Goal: Information Seeking & Learning: Check status

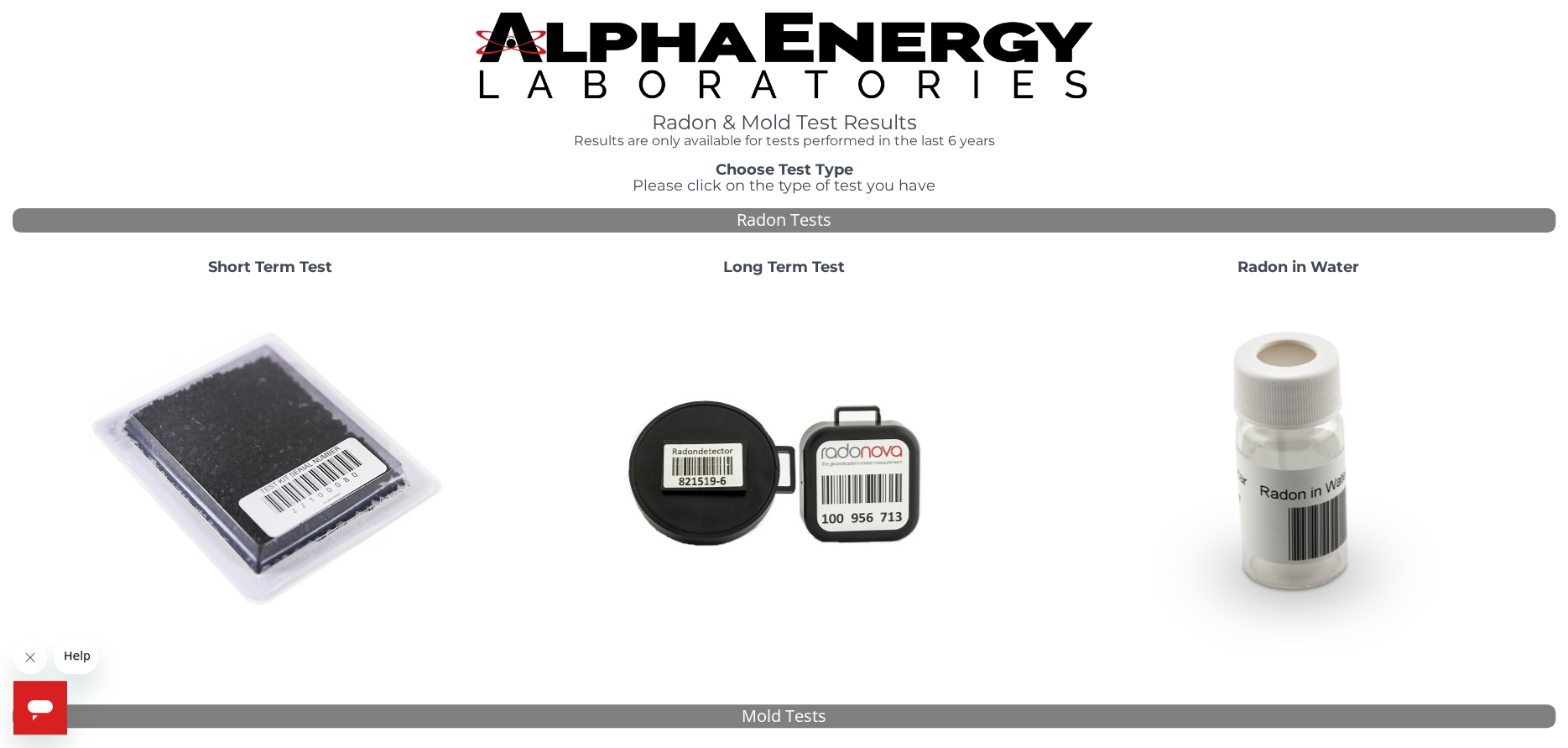
click at [288, 265] on strong "Short Term Test" at bounding box center [270, 267] width 124 height 19
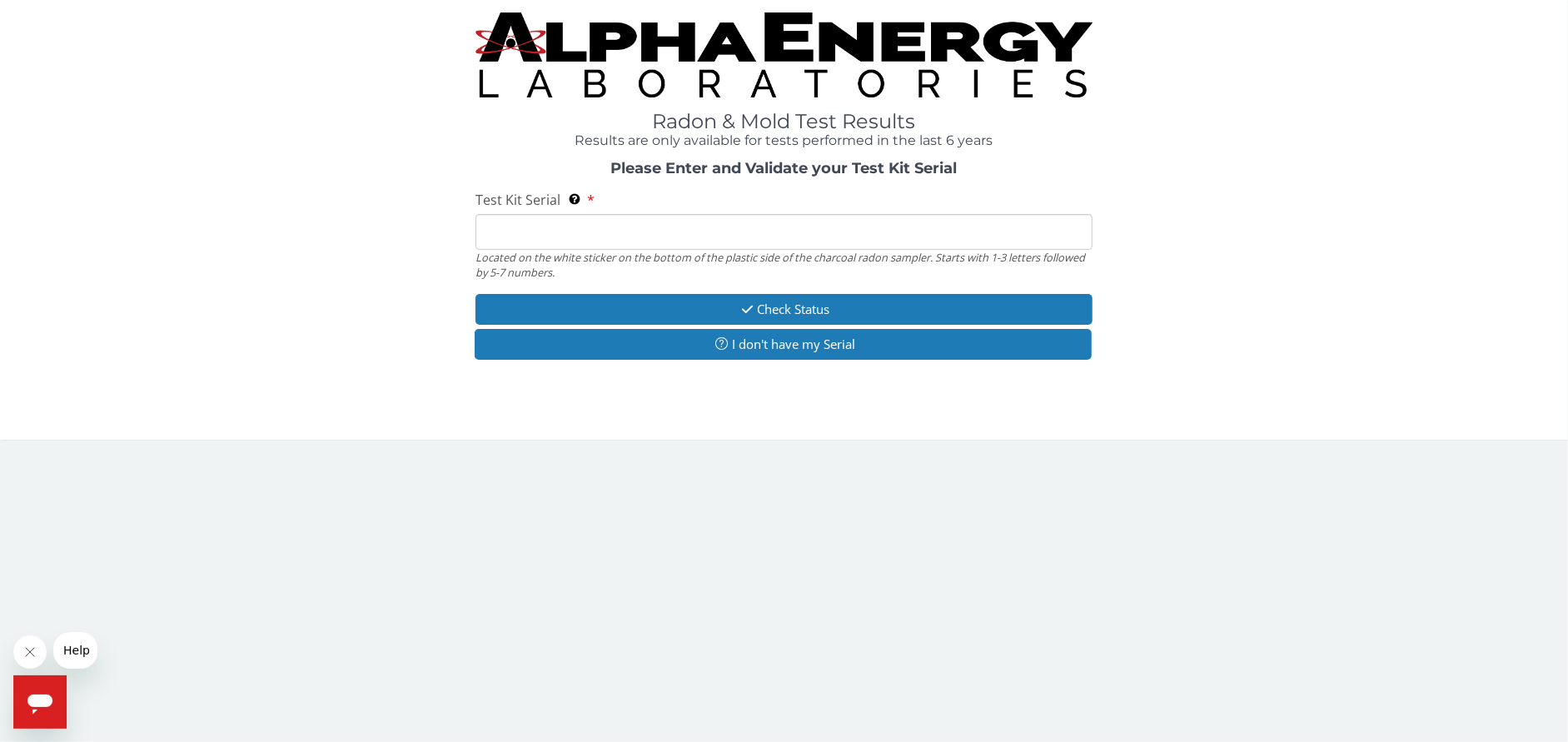
click at [495, 230] on input "Test Kit Serial Located on the white sticker on the bottom of the plastic side …" at bounding box center [784, 231] width 617 height 36
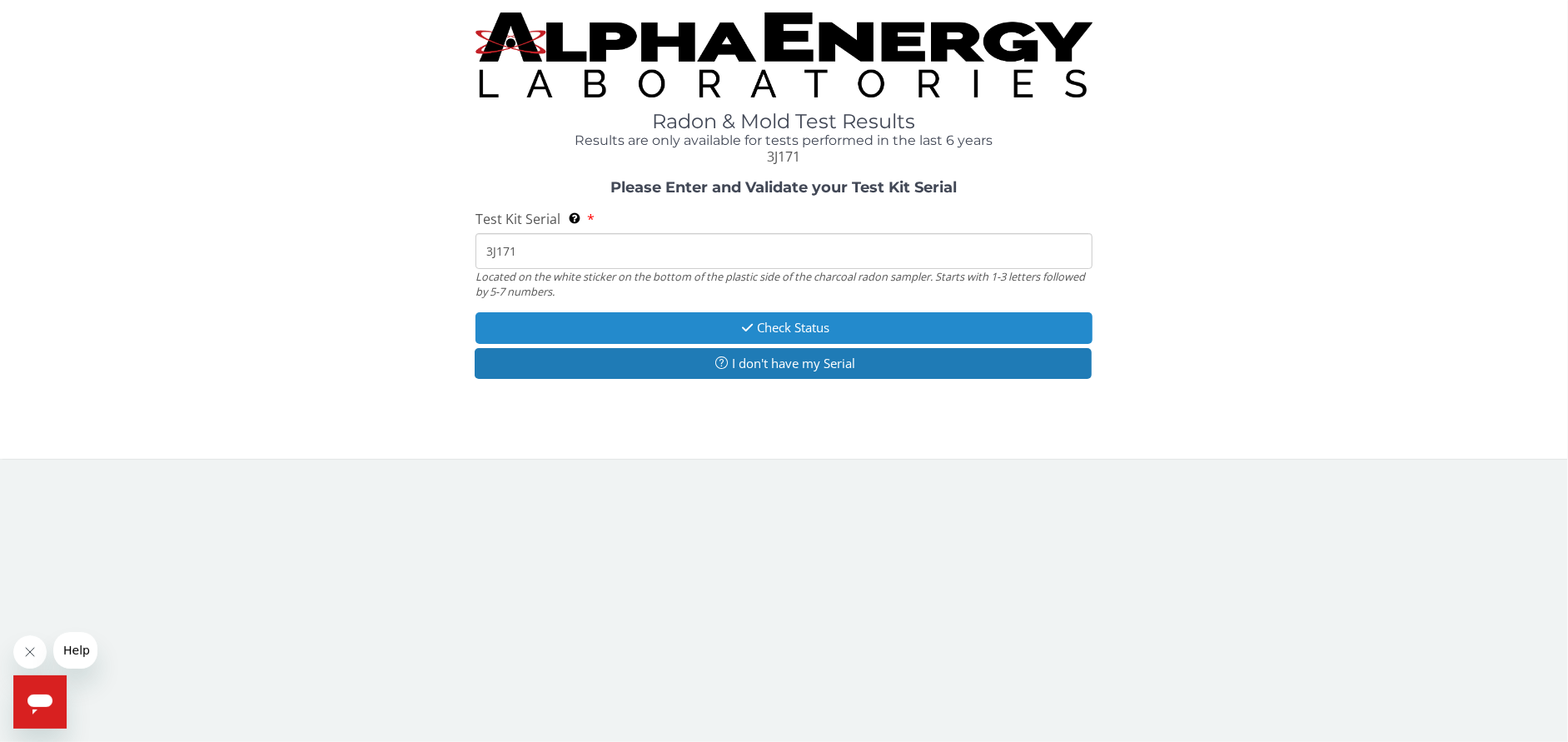
click at [777, 325] on button "Check Status" at bounding box center [784, 328] width 617 height 31
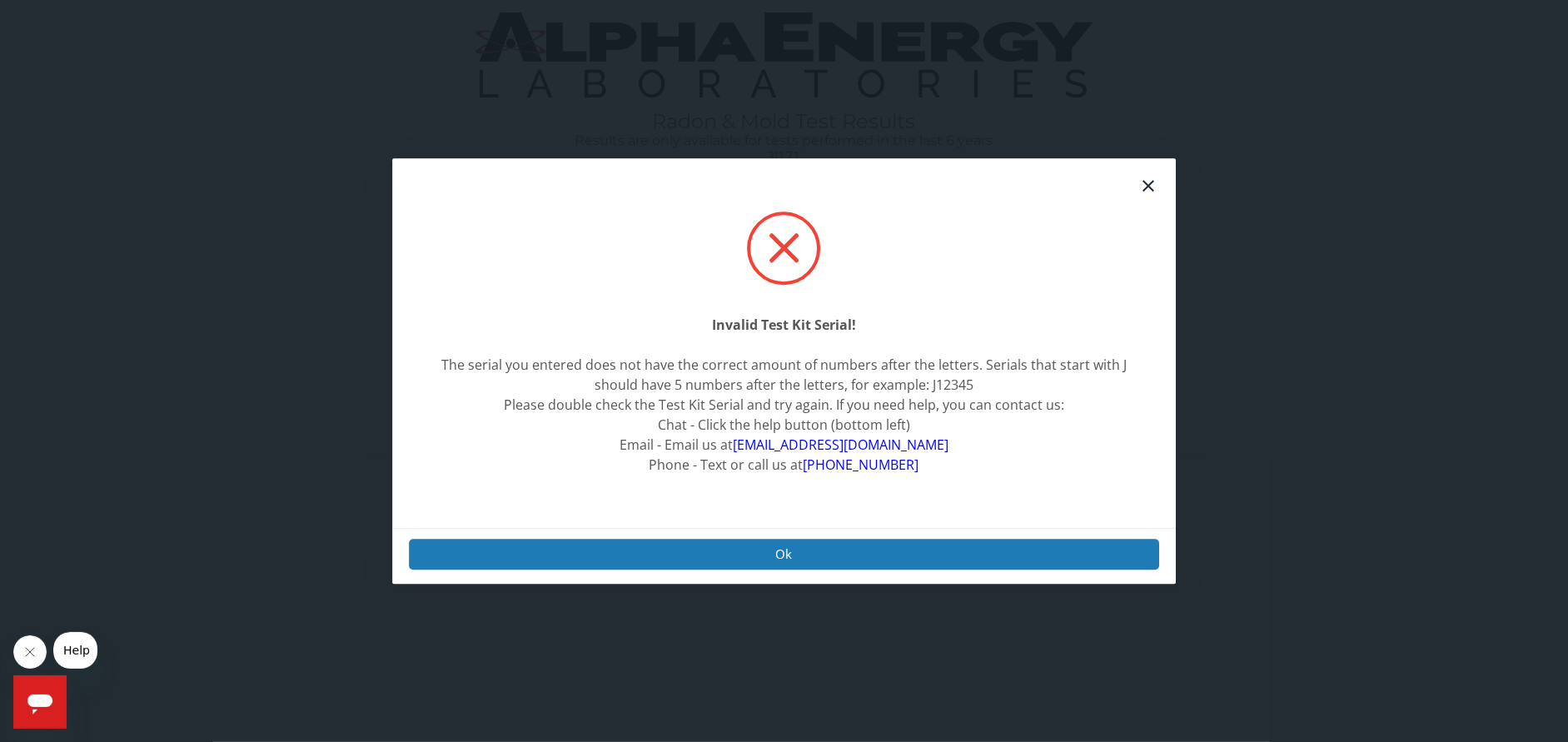
click at [1152, 183] on icon at bounding box center [1148, 186] width 20 height 20
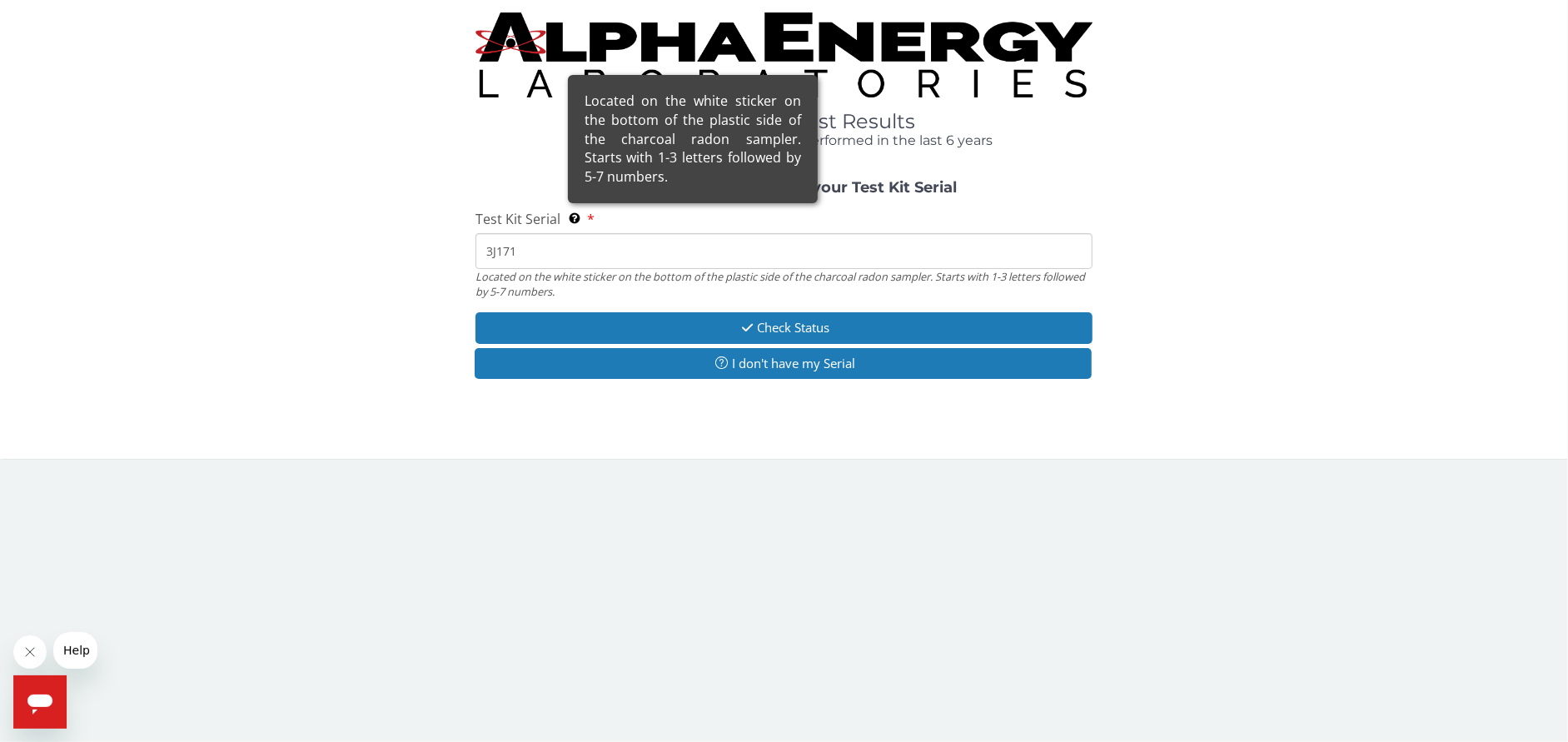
click at [571, 203] on div "Located on the white sticker on the bottom of the plastic side of the charcoal …" at bounding box center [693, 139] width 250 height 128
click at [571, 233] on input "3J171" at bounding box center [784, 251] width 617 height 36
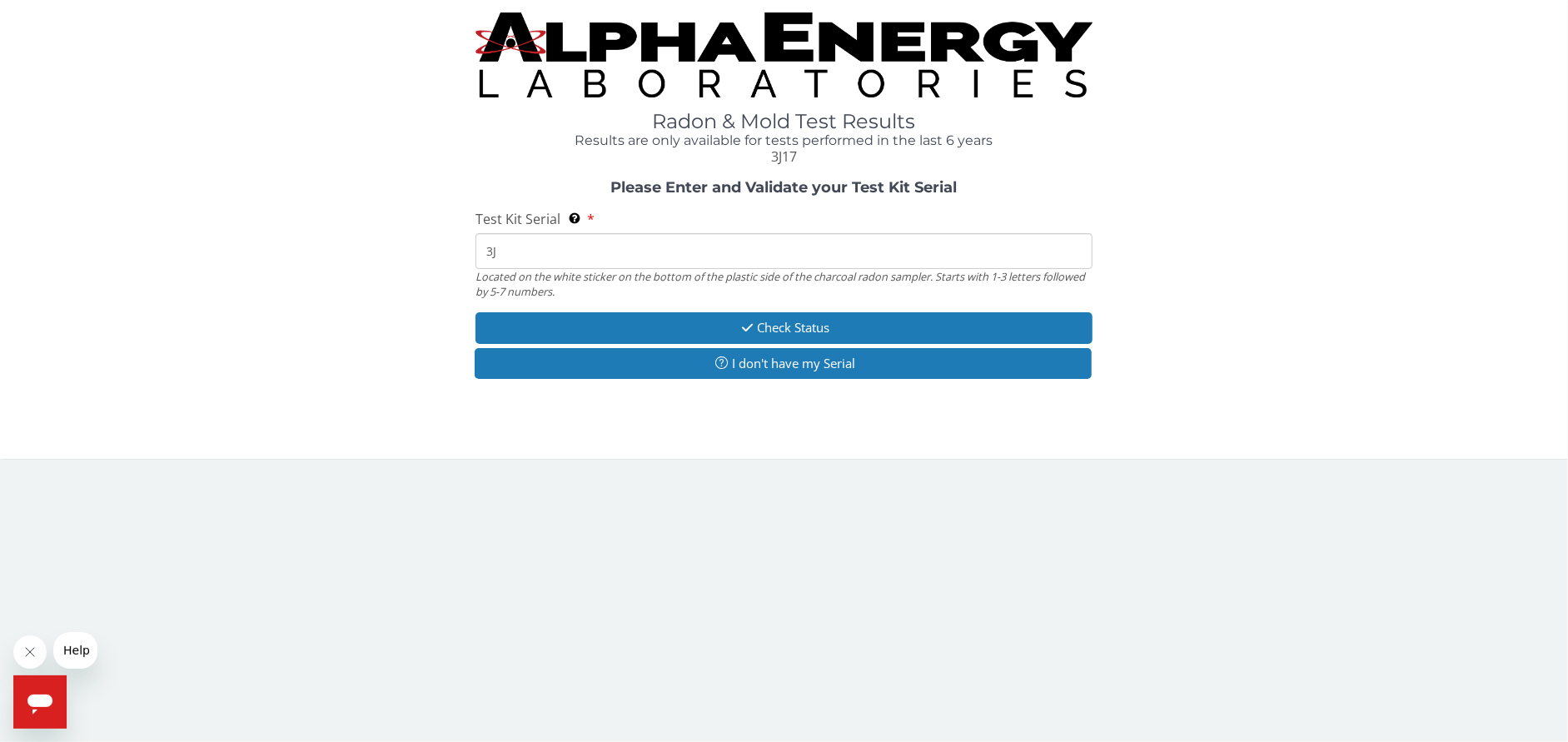
type input "3"
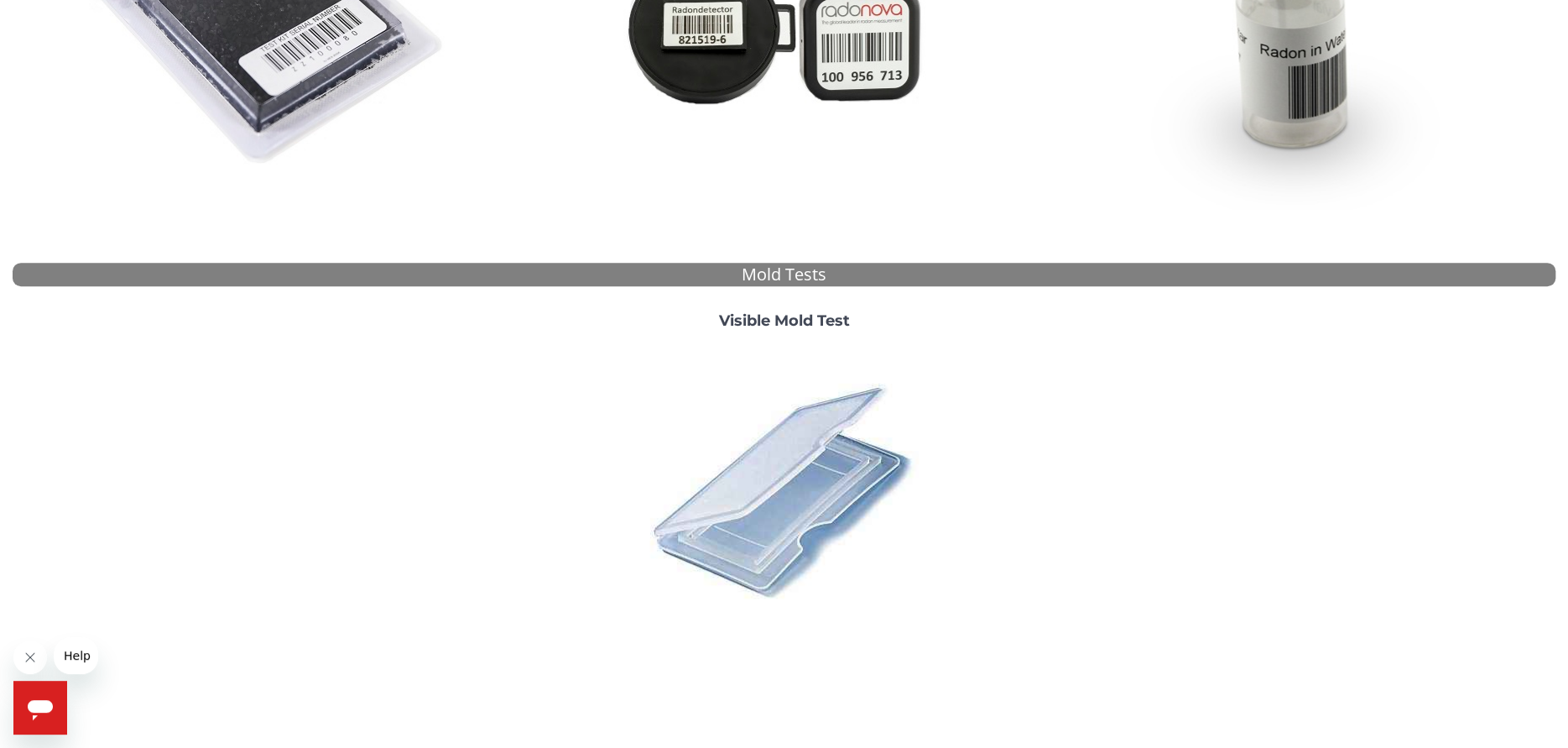
scroll to position [476, 0]
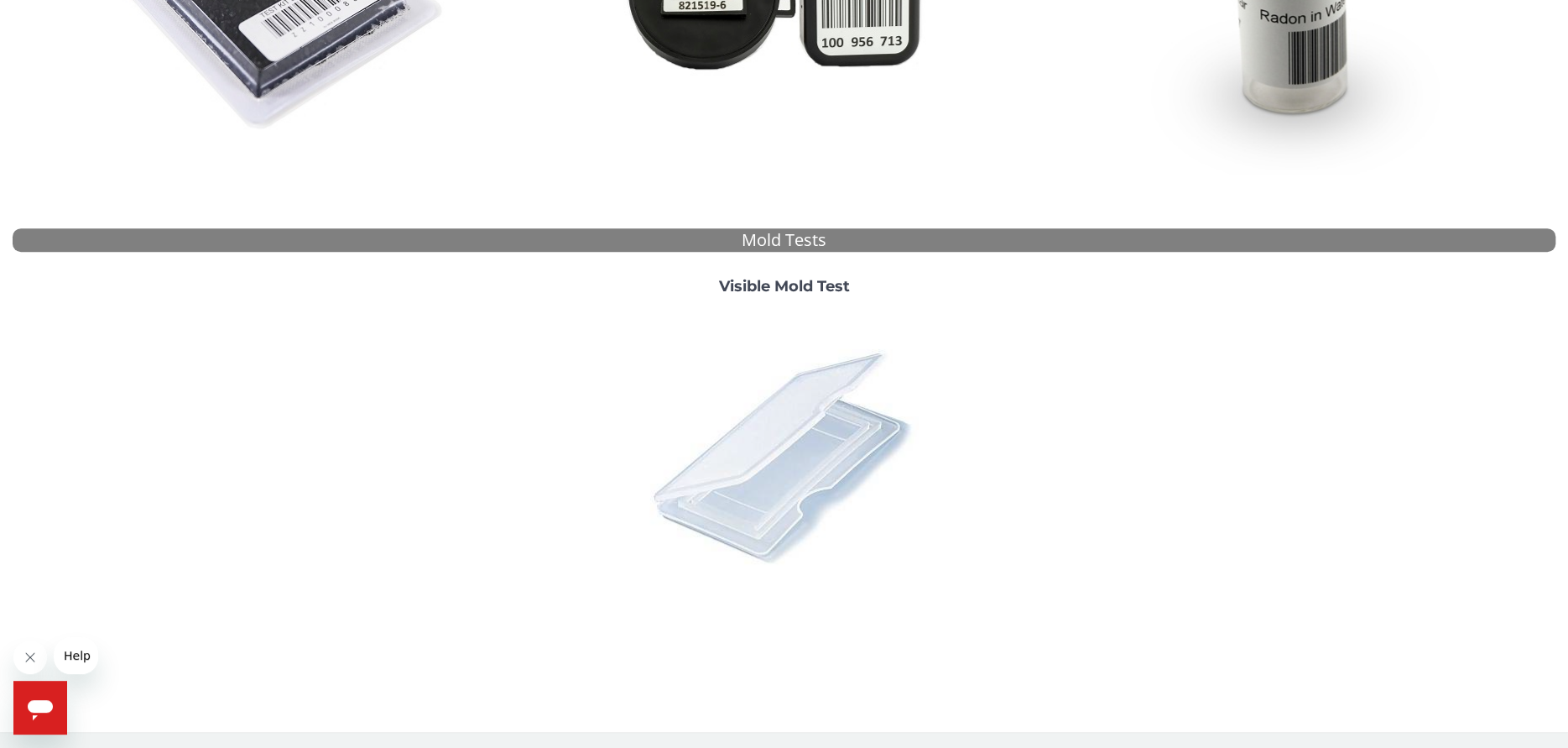
click at [774, 423] on img at bounding box center [783, 456] width 293 height 293
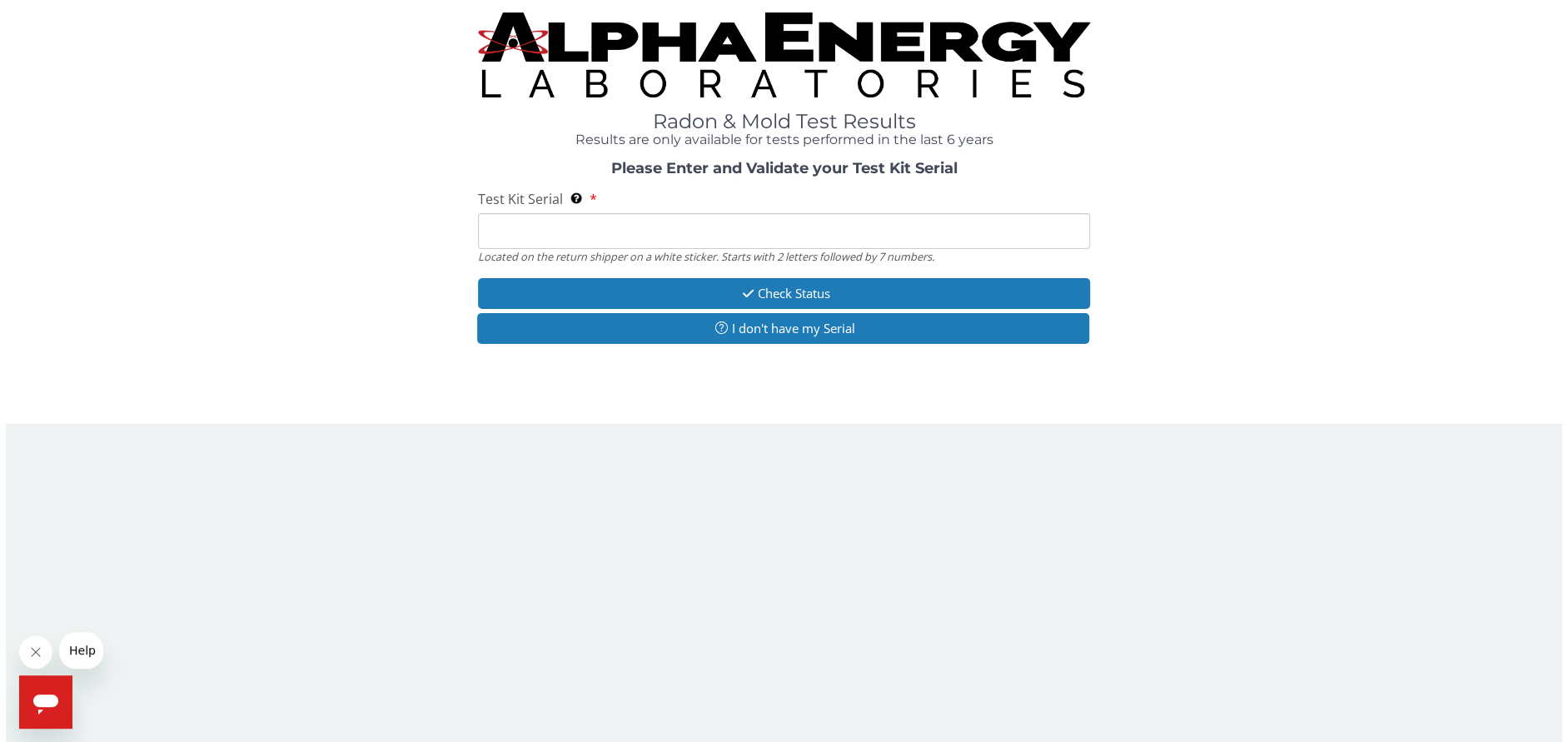
scroll to position [0, 0]
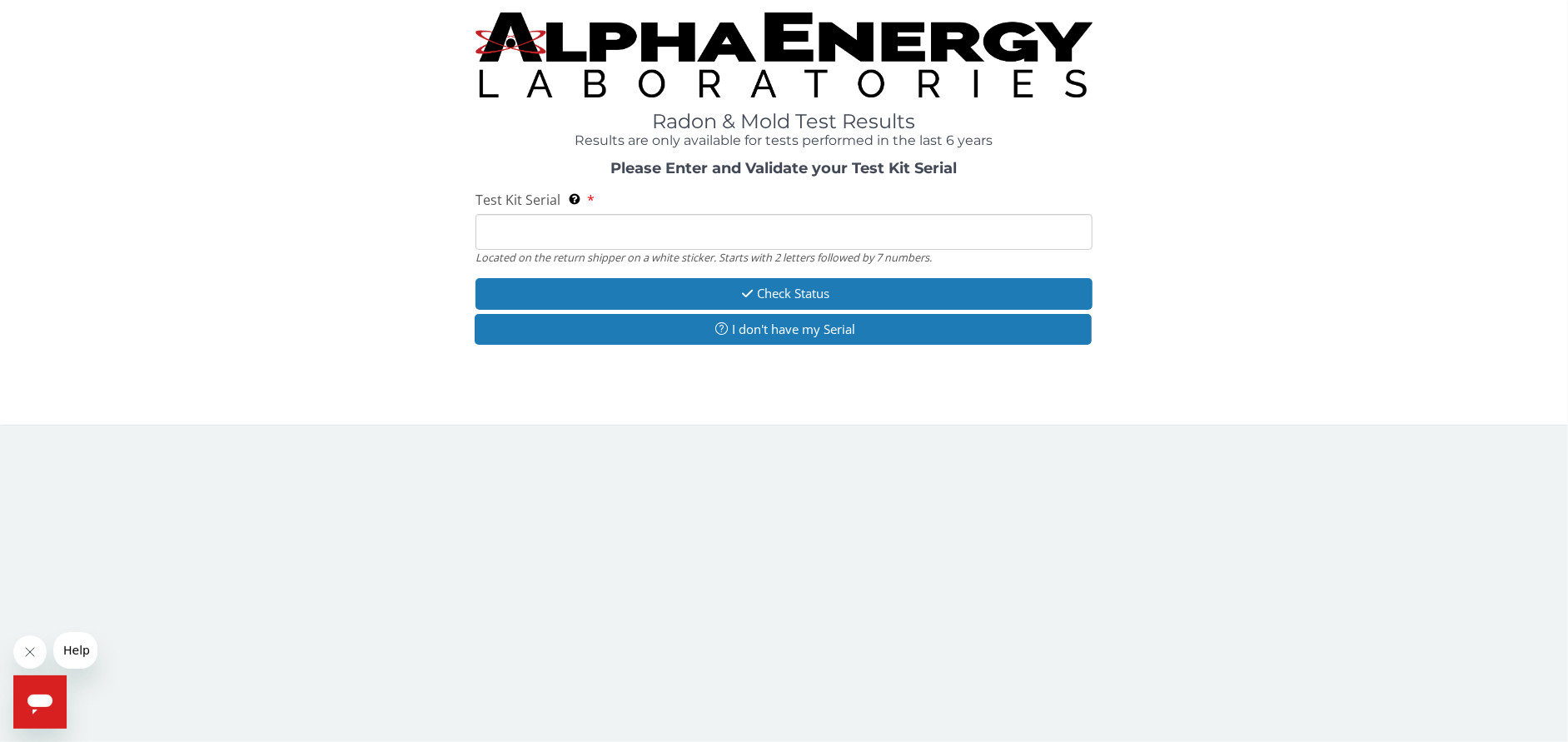
click at [539, 232] on input "Test Kit Serial Located on the return shipper on a white sticker. Starts with 2…" at bounding box center [784, 231] width 617 height 36
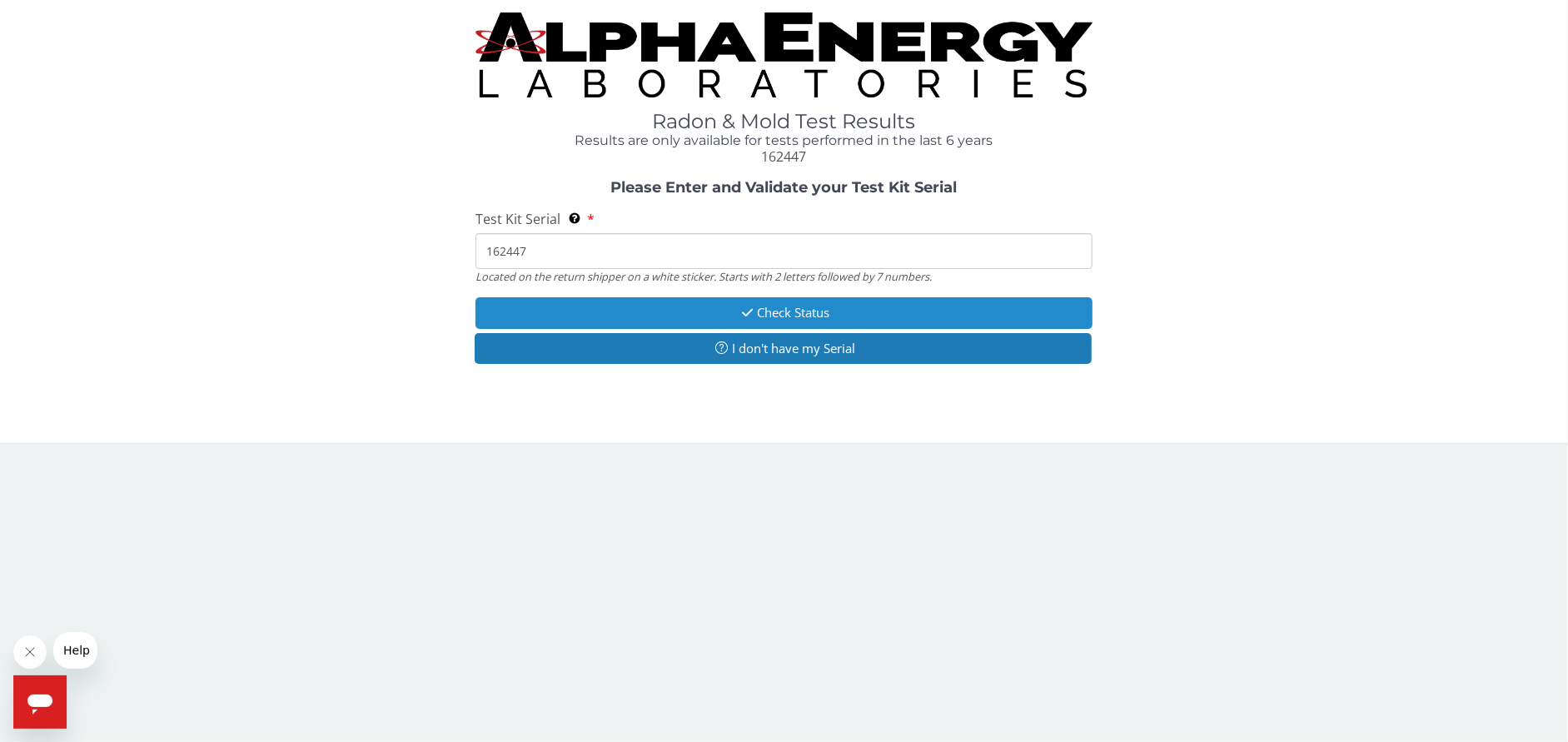
click at [720, 312] on button "Check Status" at bounding box center [784, 312] width 617 height 31
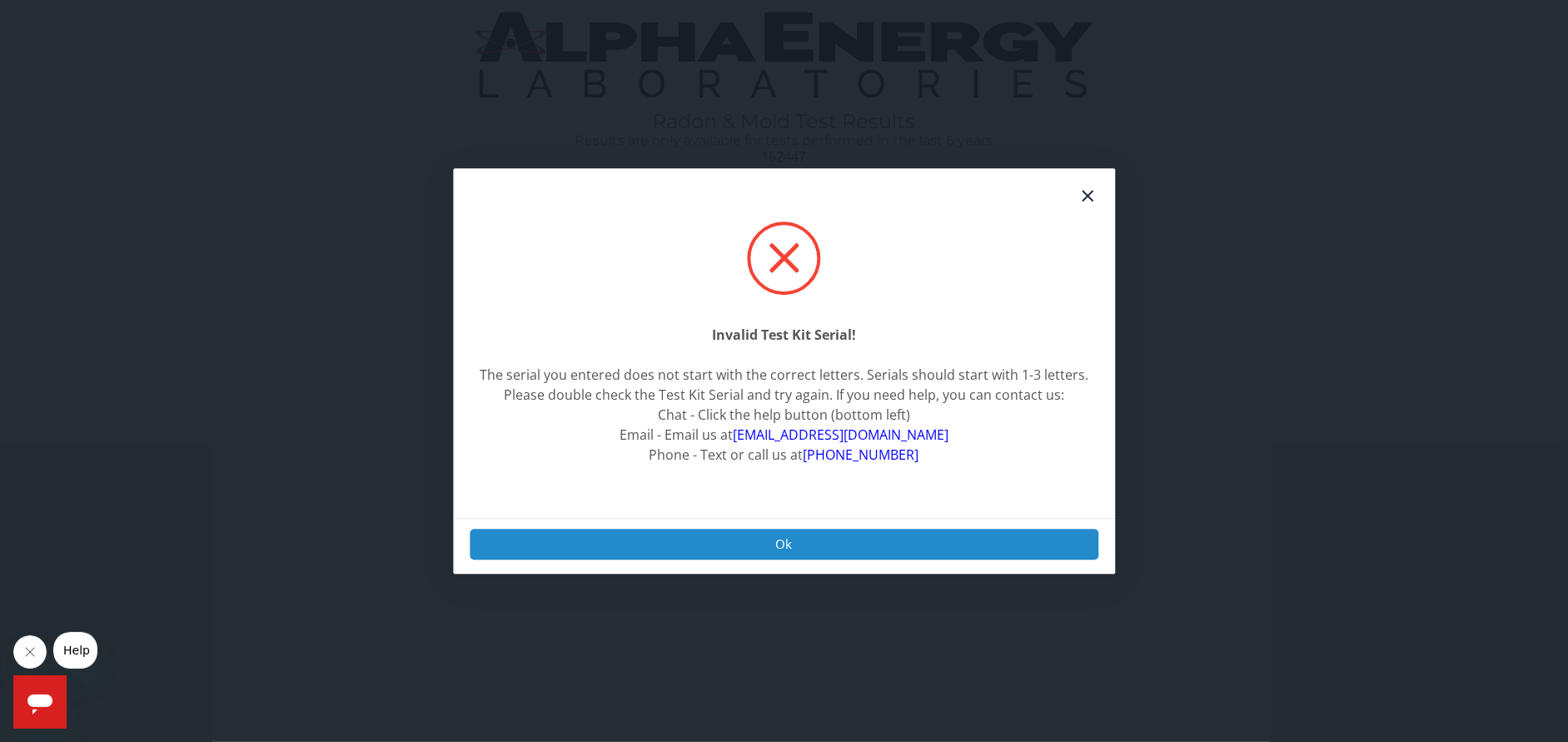
click at [810, 540] on button "Ok" at bounding box center [784, 545] width 629 height 31
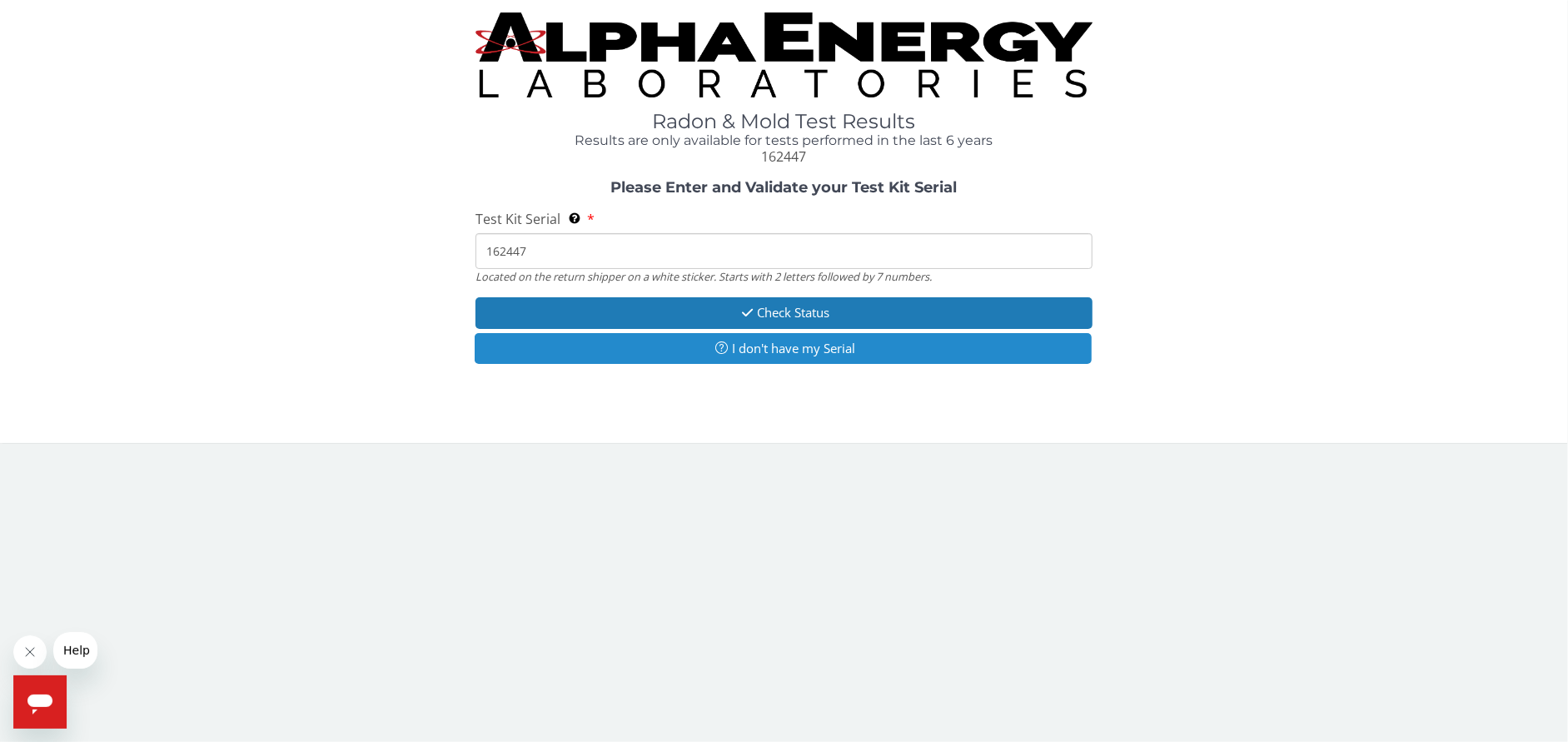
click at [749, 353] on button "I don't have my Serial" at bounding box center [783, 349] width 617 height 31
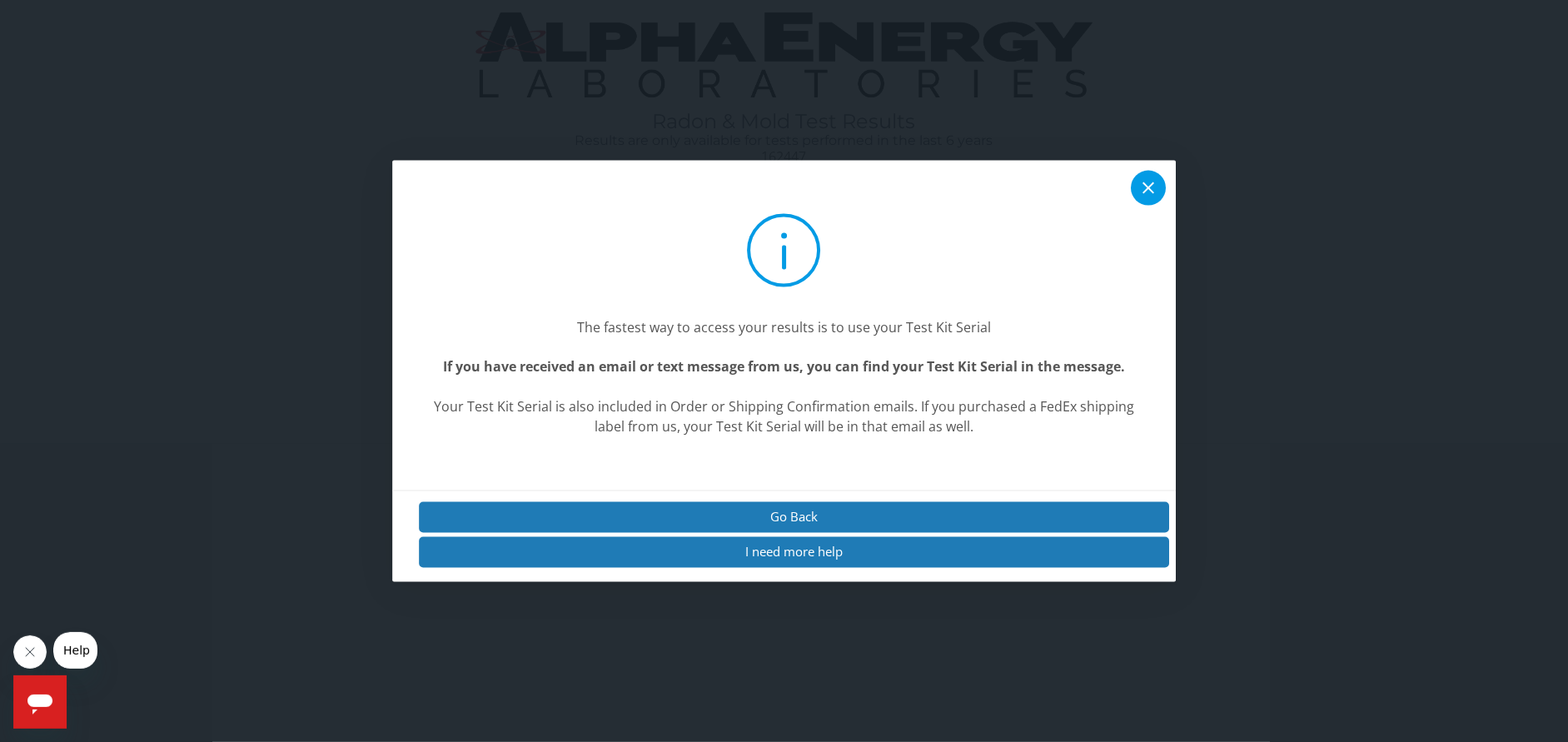
click at [1143, 192] on icon at bounding box center [1148, 187] width 20 height 20
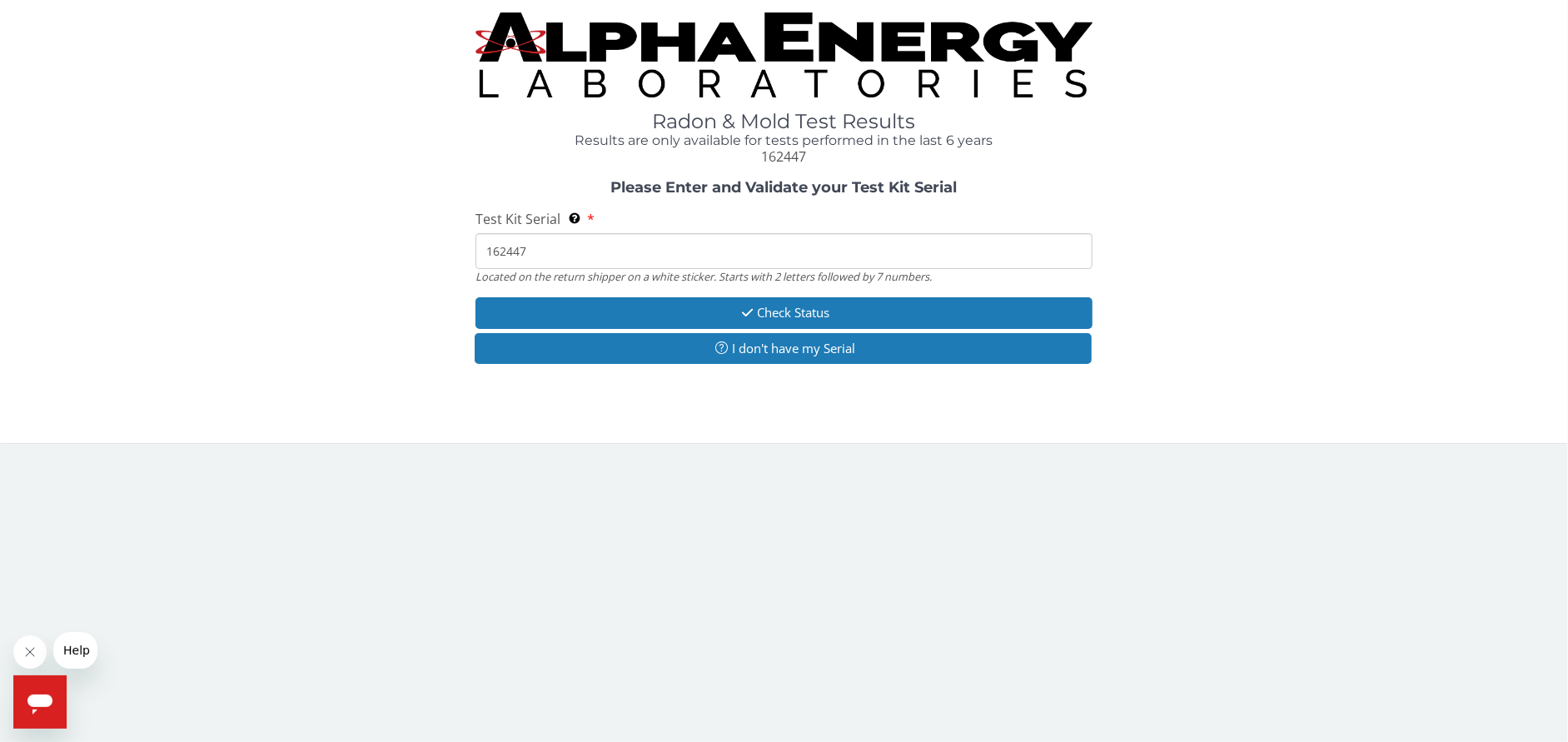
drag, startPoint x: 557, startPoint y: 240, endPoint x: 421, endPoint y: 252, distance: 136.5
click at [421, 252] on div "Please Enter and Validate your Test Kit Serial Test Kit Serial Located on the r…" at bounding box center [784, 273] width 1543 height 188
click at [534, 246] on input "162447" at bounding box center [784, 251] width 617 height 36
type input "1"
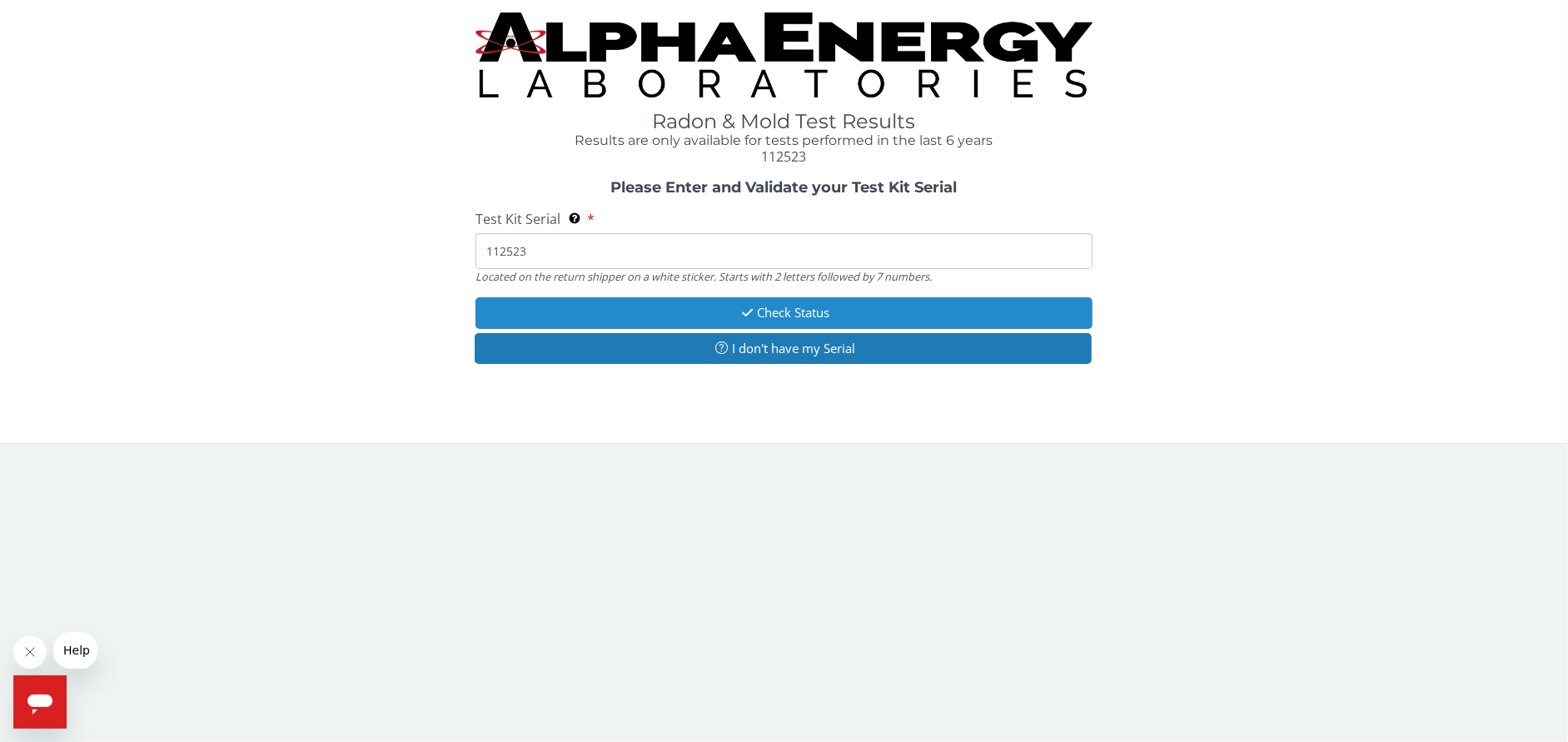
click at [715, 313] on button "Check Status" at bounding box center [784, 312] width 617 height 31
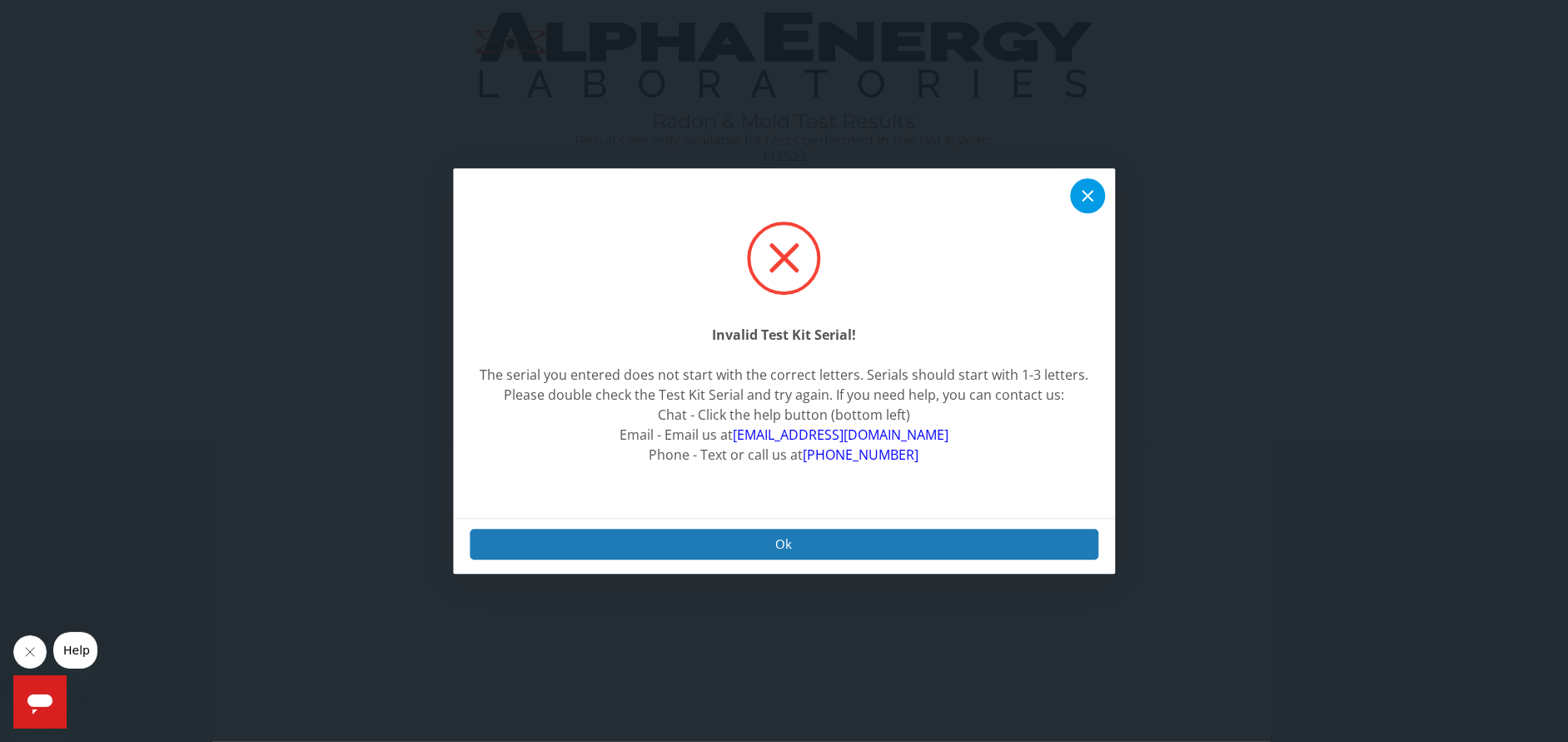
click at [1084, 193] on icon at bounding box center [1088, 195] width 12 height 12
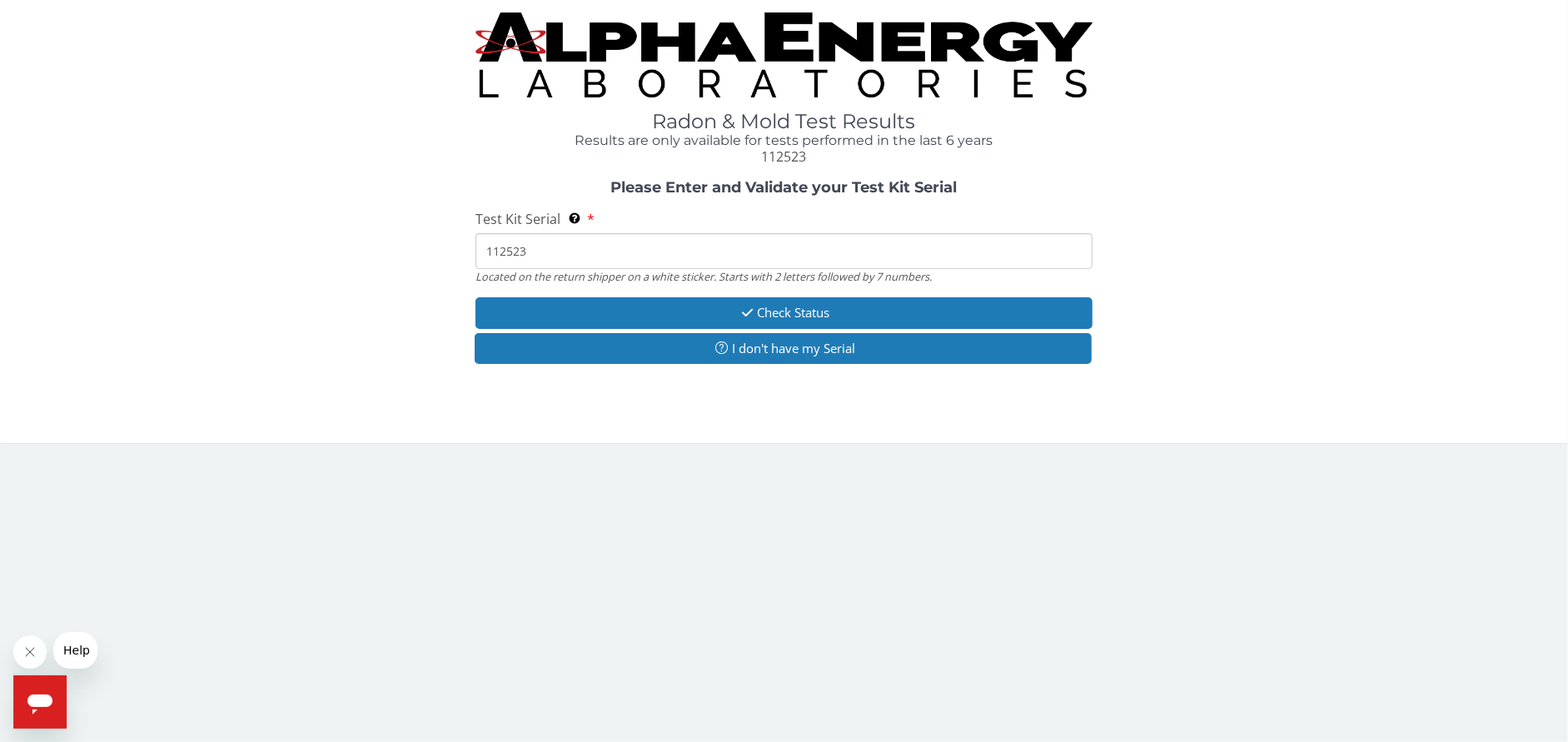
click at [538, 253] on input "112523" at bounding box center [784, 251] width 617 height 36
type input "1"
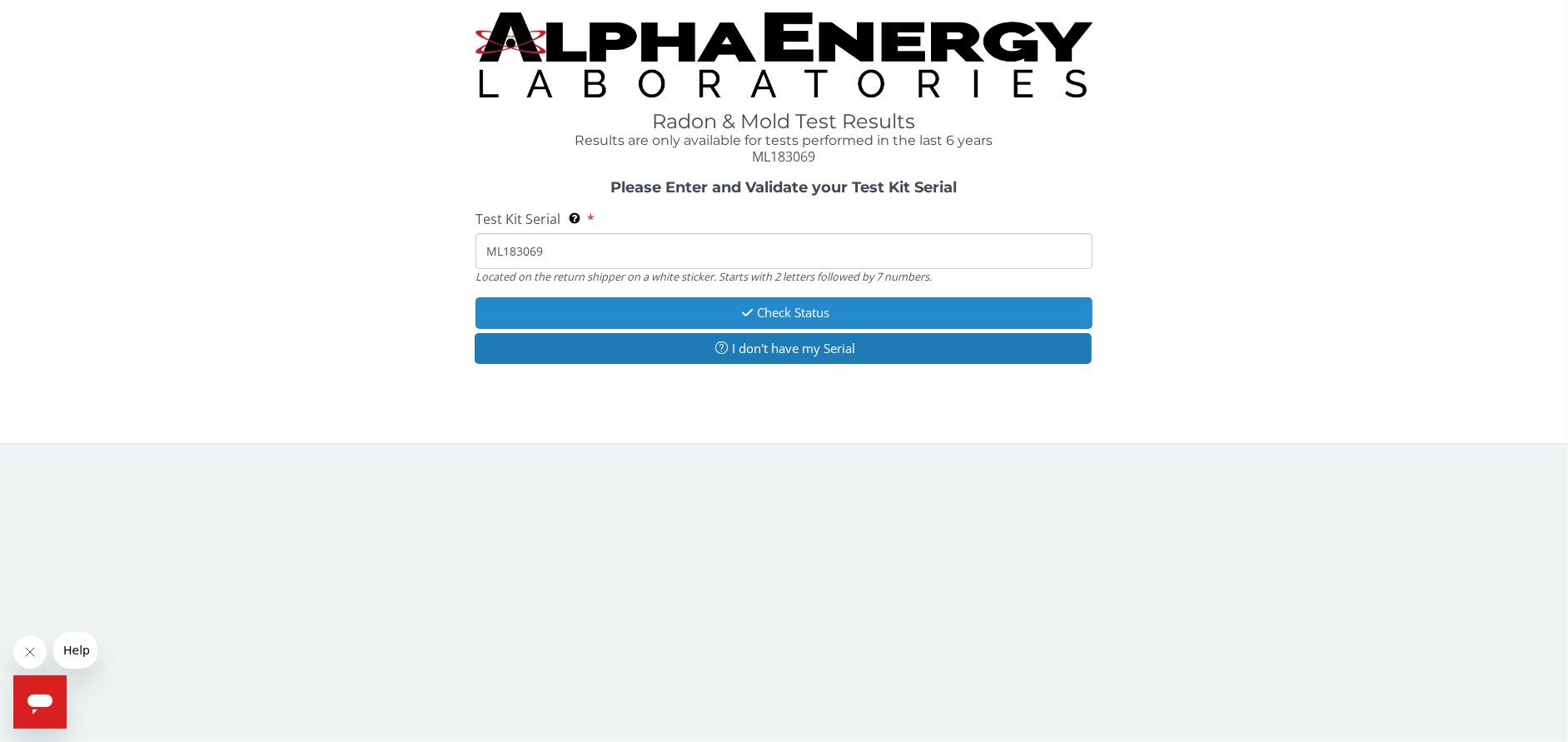
type input "ML183069"
click at [653, 315] on button "Check Status" at bounding box center [784, 312] width 617 height 31
